Goal: Navigation & Orientation: Find specific page/section

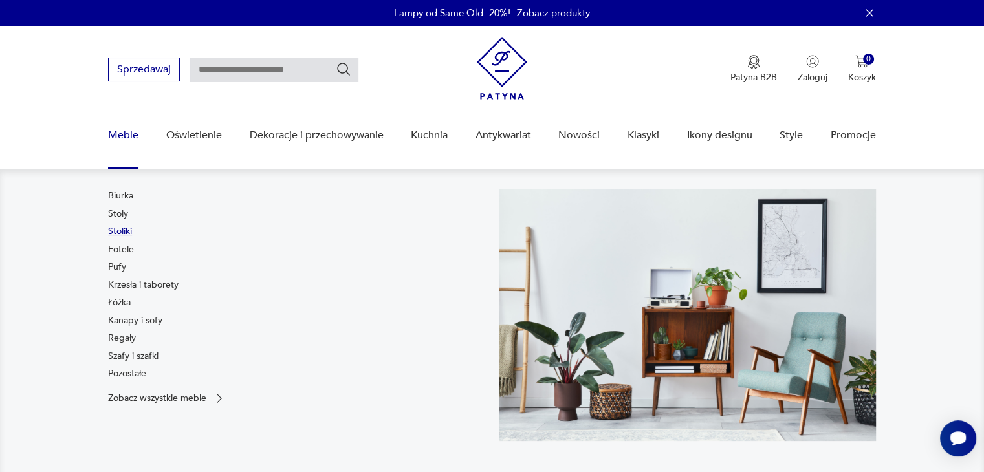
click at [129, 232] on link "Stoliki" at bounding box center [120, 231] width 24 height 13
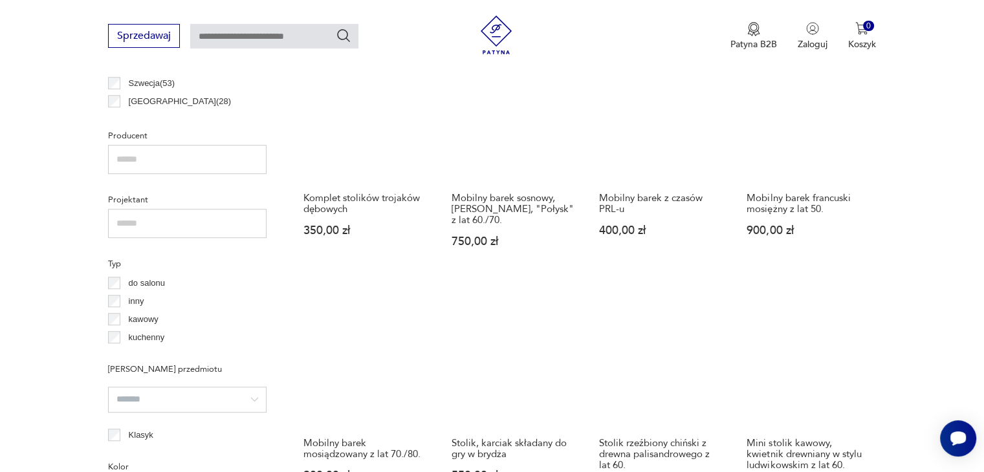
scroll to position [839, 0]
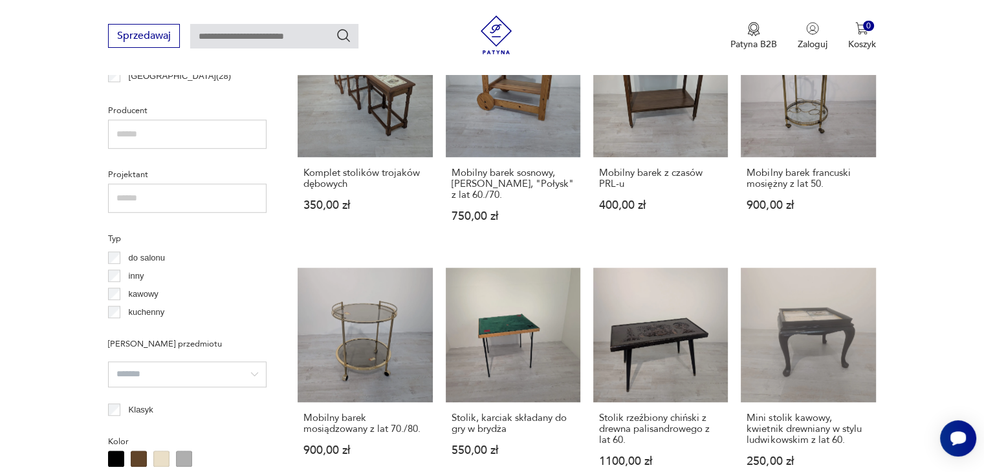
click at [146, 295] on p "kawowy" at bounding box center [144, 294] width 30 height 14
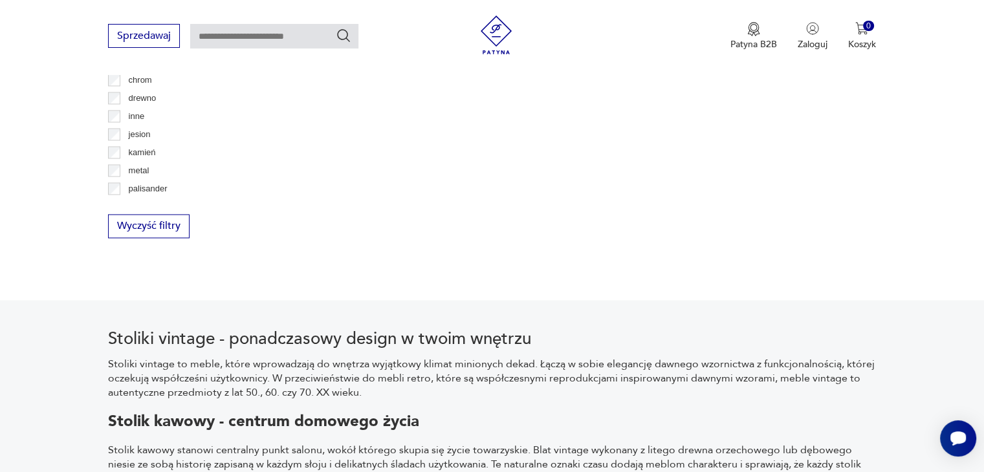
scroll to position [1990, 0]
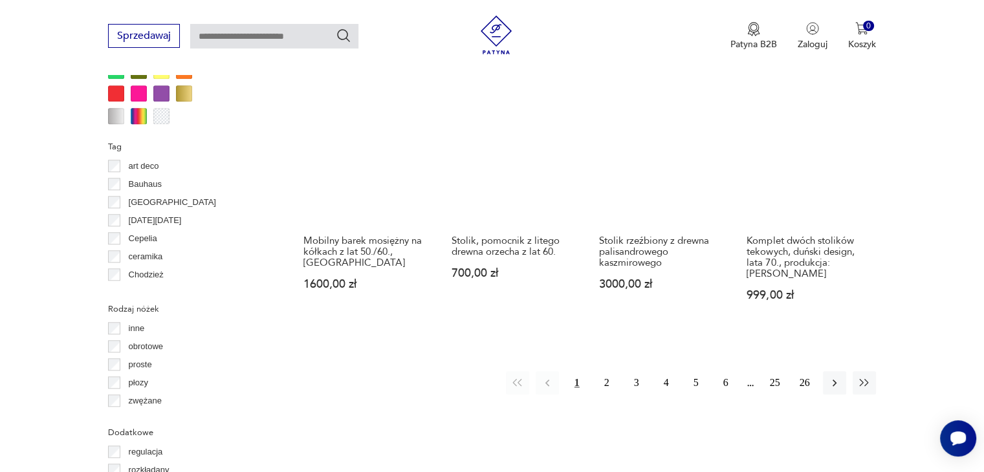
scroll to position [1287, 0]
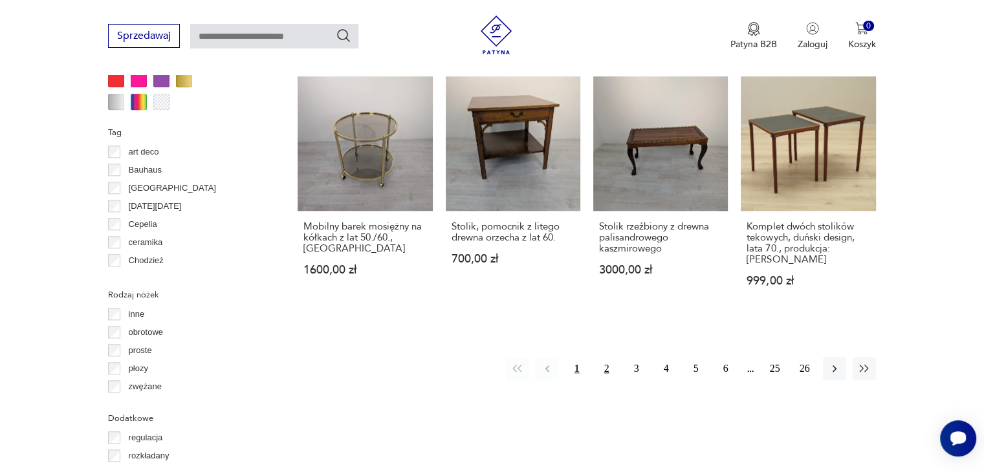
click at [603, 357] on button "2" at bounding box center [606, 368] width 23 height 23
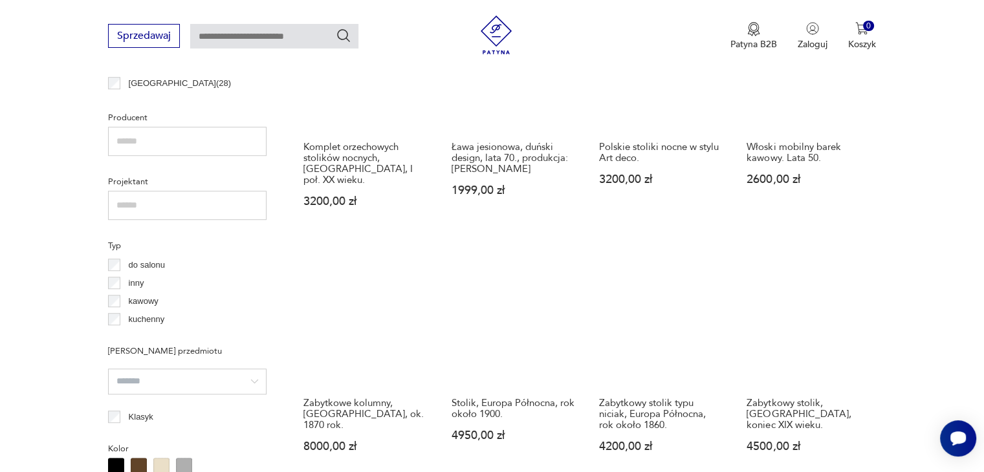
scroll to position [835, 0]
